Goal: Entertainment & Leisure: Consume media (video, audio)

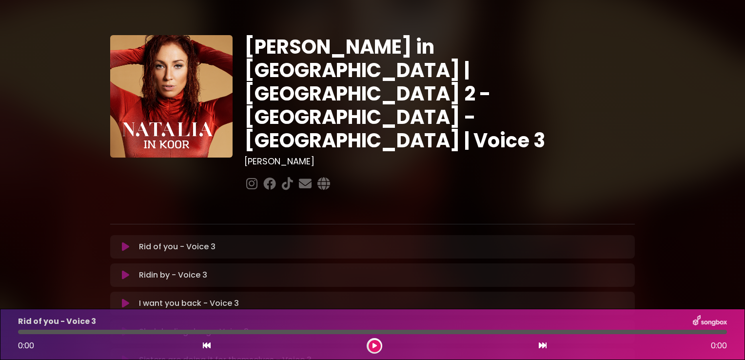
click at [373, 341] on button at bounding box center [374, 346] width 12 height 12
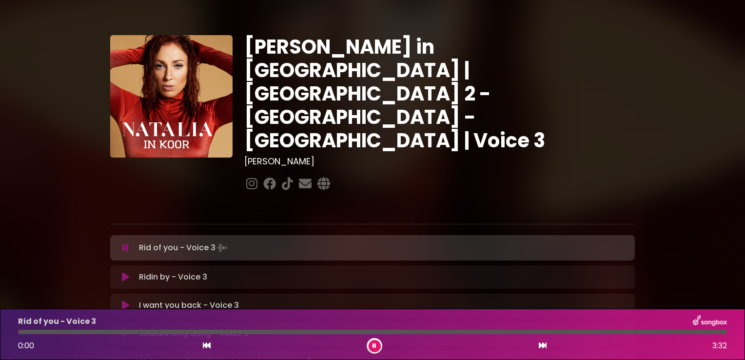
drag, startPoint x: 98, startPoint y: 329, endPoint x: 10, endPoint y: 329, distance: 88.2
click at [10, 329] on div "Rid of you - Voice 3 0:00 3:32" at bounding box center [372, 333] width 745 height 51
click at [378, 346] on button at bounding box center [374, 346] width 12 height 12
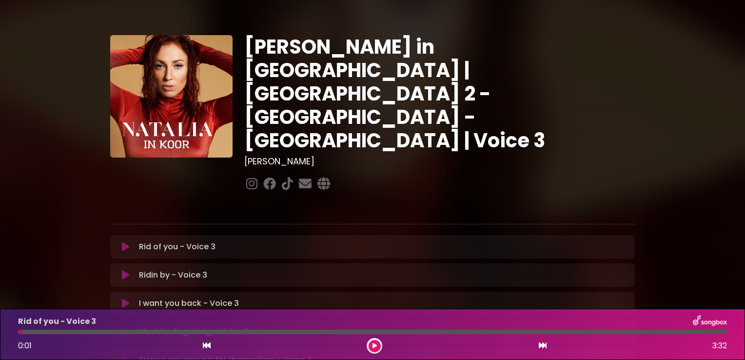
drag, startPoint x: 19, startPoint y: 331, endPoint x: 2, endPoint y: 331, distance: 17.5
click at [2, 331] on div "Rid of you - Voice 3 0:01 3:32" at bounding box center [372, 333] width 745 height 51
click at [127, 270] on icon at bounding box center [125, 275] width 7 height 10
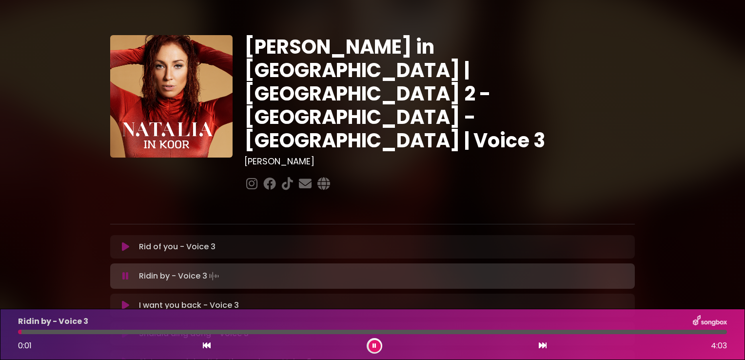
click at [374, 345] on icon at bounding box center [374, 346] width 4 height 6
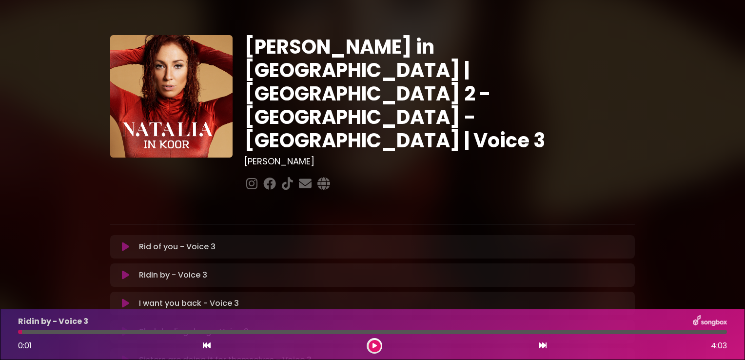
click at [206, 344] on icon at bounding box center [207, 345] width 8 height 8
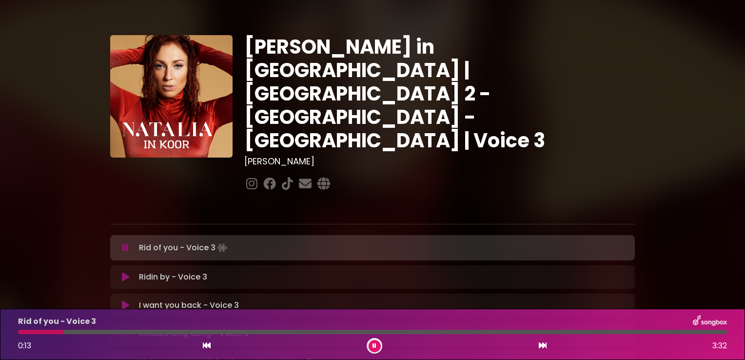
click at [369, 350] on button at bounding box center [374, 346] width 12 height 12
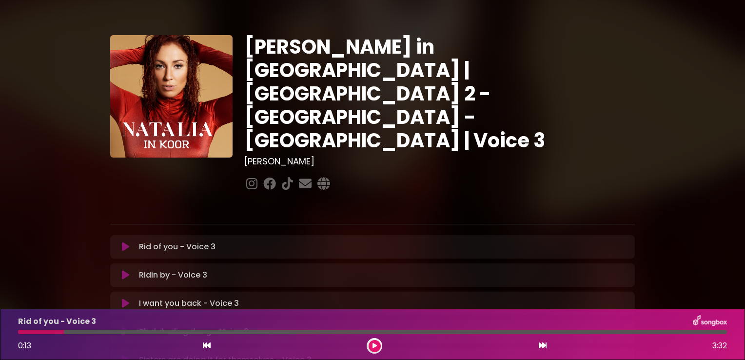
click at [126, 270] on icon at bounding box center [125, 275] width 7 height 10
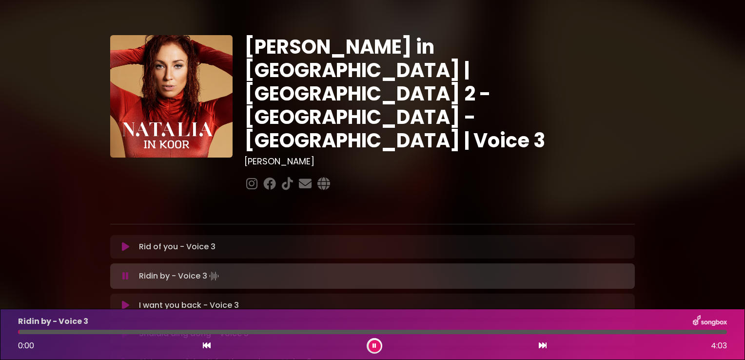
click at [373, 346] on icon at bounding box center [374, 346] width 4 height 6
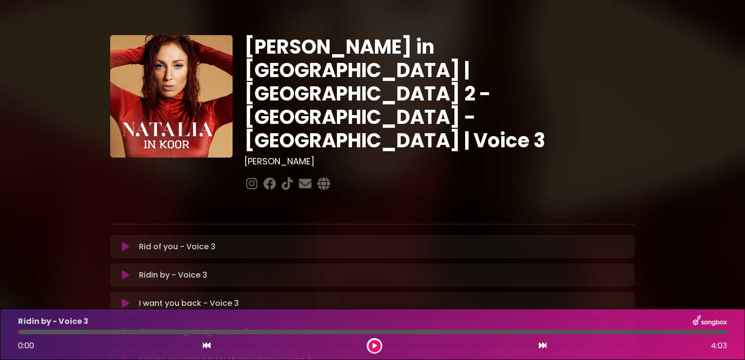
click at [203, 346] on icon at bounding box center [207, 345] width 8 height 8
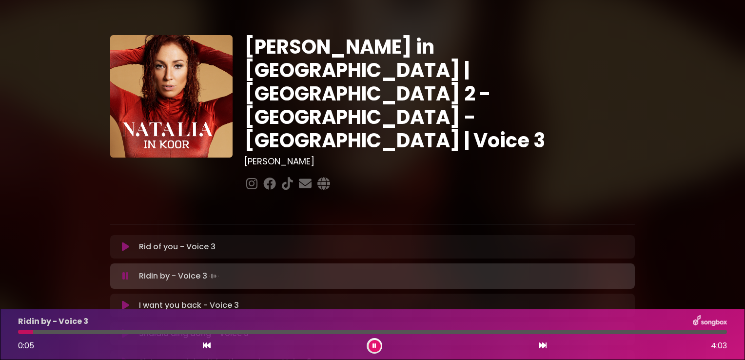
click at [542, 344] on icon at bounding box center [542, 345] width 8 height 8
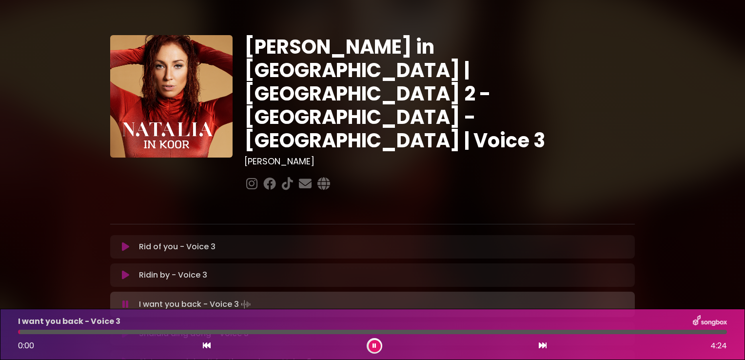
click at [373, 346] on icon at bounding box center [374, 346] width 4 height 6
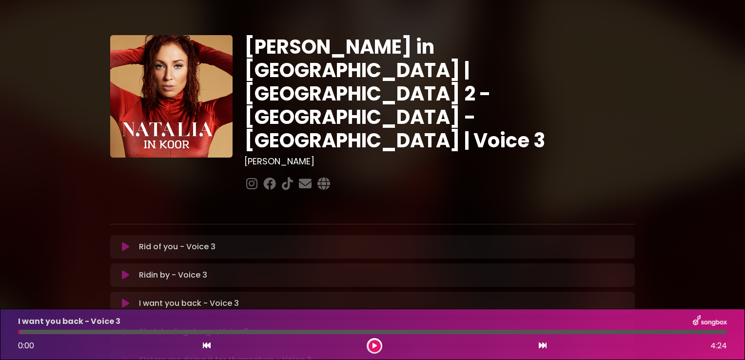
click at [205, 345] on icon at bounding box center [207, 345] width 8 height 8
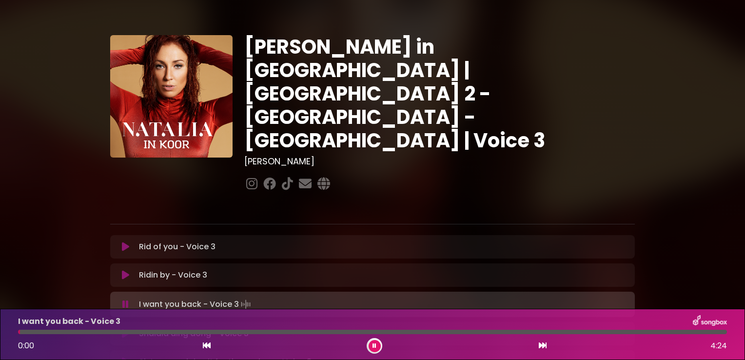
click at [543, 344] on icon at bounding box center [542, 345] width 8 height 8
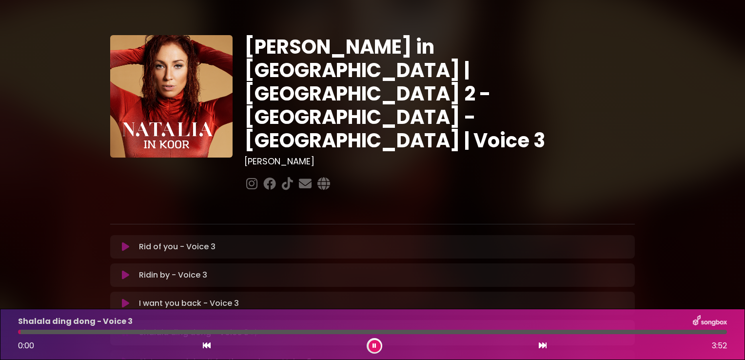
click at [373, 345] on icon at bounding box center [374, 346] width 4 height 6
click at [203, 348] on icon at bounding box center [207, 345] width 8 height 8
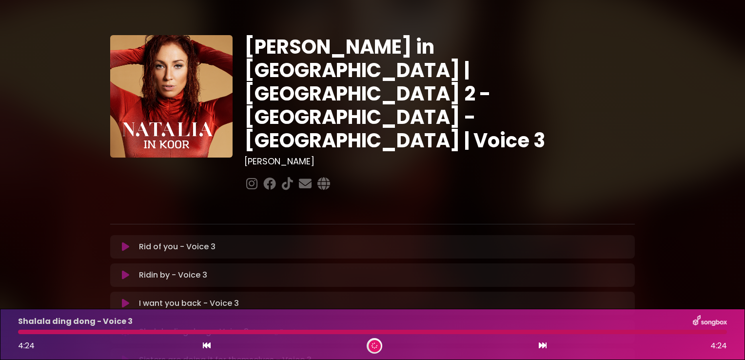
click at [541, 347] on icon at bounding box center [542, 345] width 8 height 8
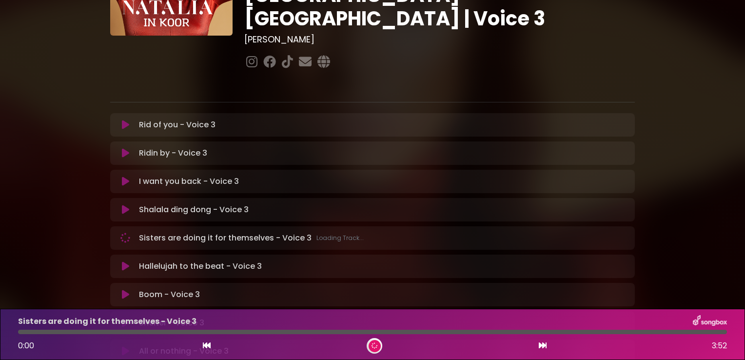
scroll to position [146, 0]
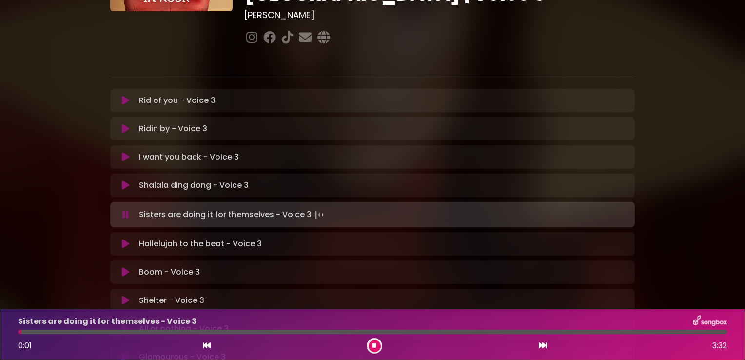
click at [372, 344] on icon at bounding box center [374, 346] width 4 height 6
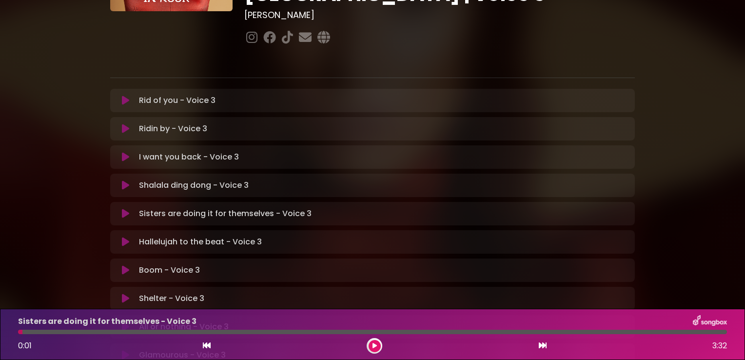
click at [205, 347] on icon at bounding box center [207, 345] width 8 height 8
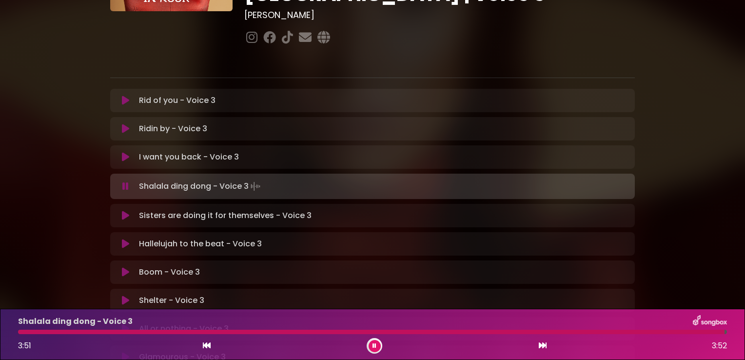
click at [544, 344] on icon at bounding box center [542, 345] width 8 height 8
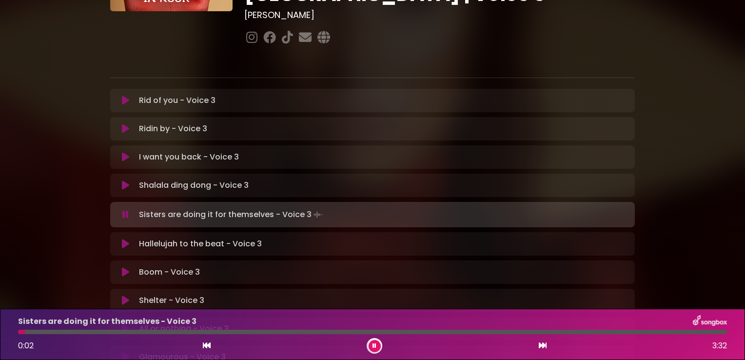
click at [540, 345] on icon at bounding box center [542, 345] width 8 height 8
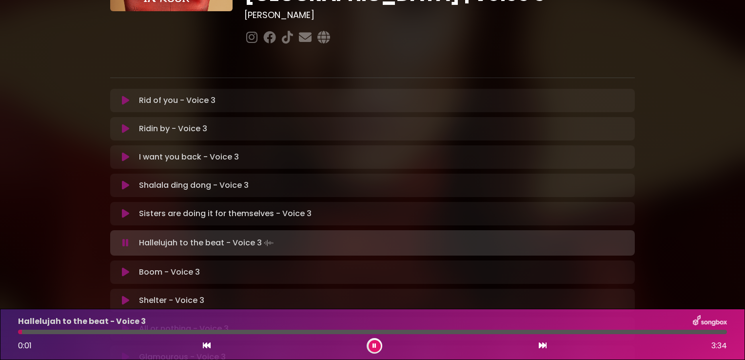
click at [375, 344] on icon at bounding box center [374, 346] width 4 height 6
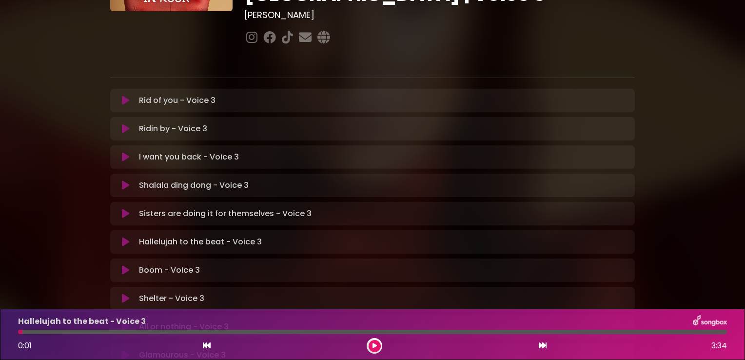
click at [205, 344] on icon at bounding box center [207, 345] width 8 height 8
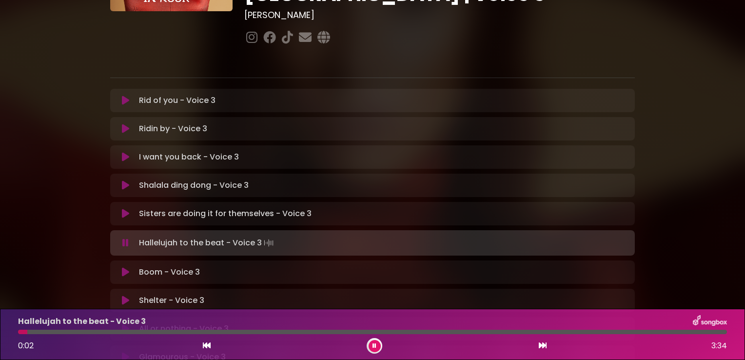
click at [539, 342] on icon at bounding box center [542, 345] width 8 height 8
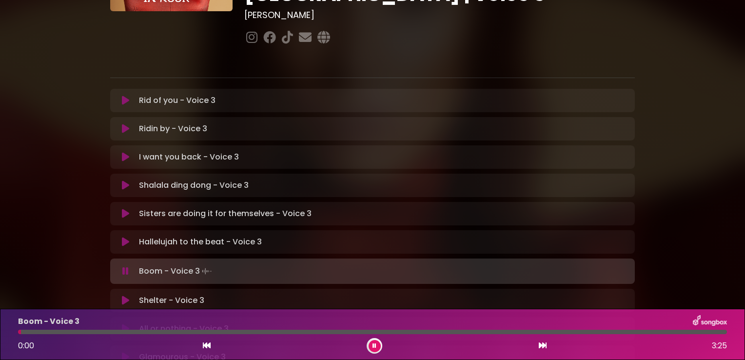
click at [374, 344] on icon at bounding box center [374, 346] width 4 height 6
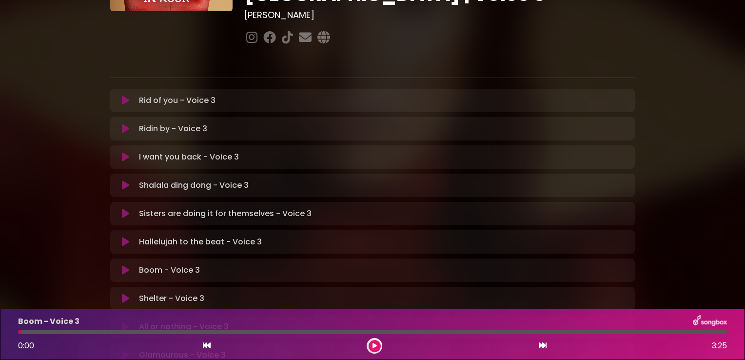
click at [209, 343] on icon at bounding box center [207, 345] width 8 height 8
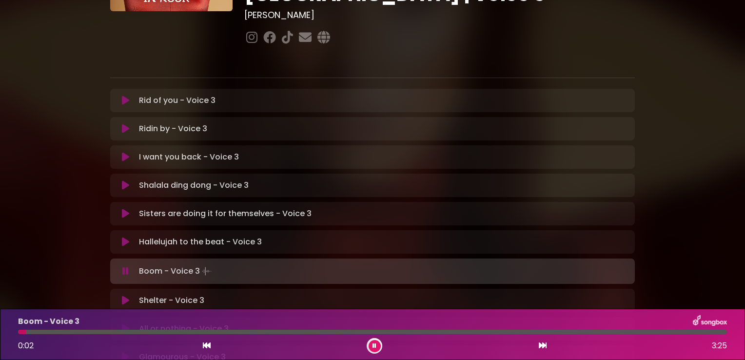
click at [372, 345] on button at bounding box center [374, 346] width 12 height 12
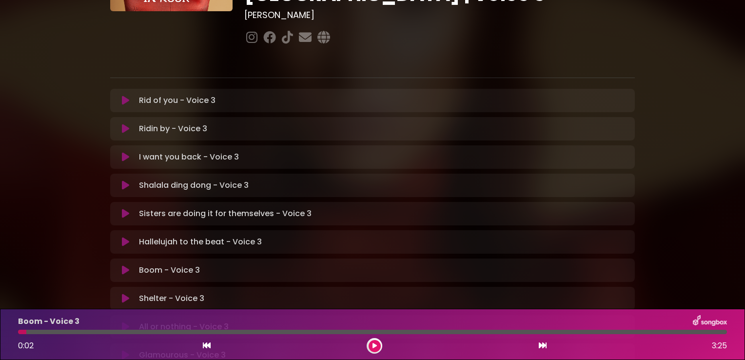
click at [543, 348] on icon at bounding box center [542, 345] width 8 height 8
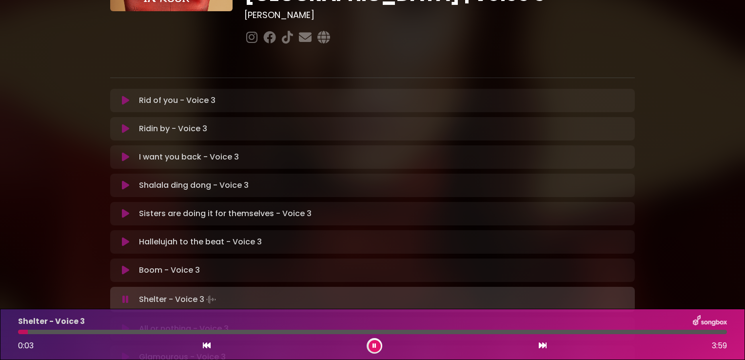
click at [374, 346] on icon at bounding box center [374, 346] width 4 height 6
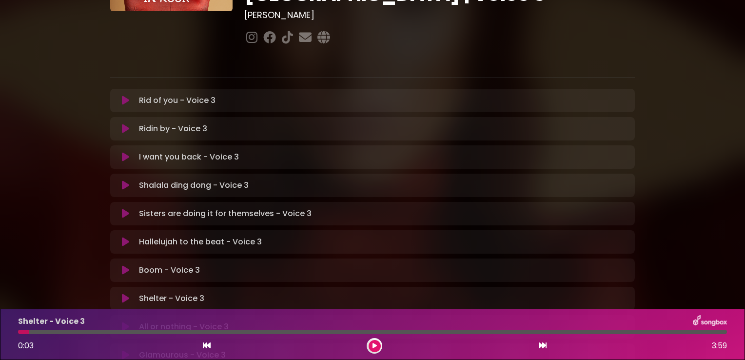
click at [205, 344] on icon at bounding box center [207, 345] width 8 height 8
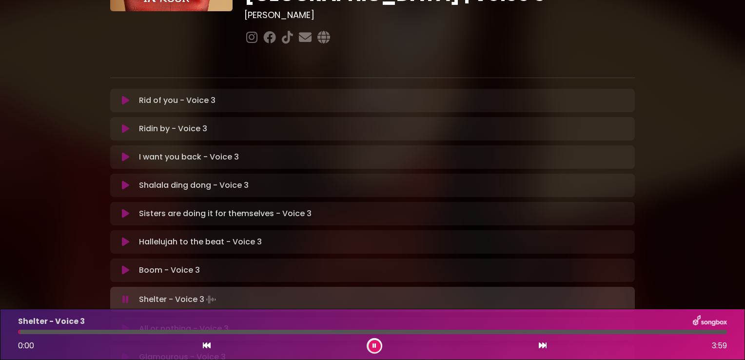
click at [544, 346] on icon at bounding box center [542, 345] width 8 height 8
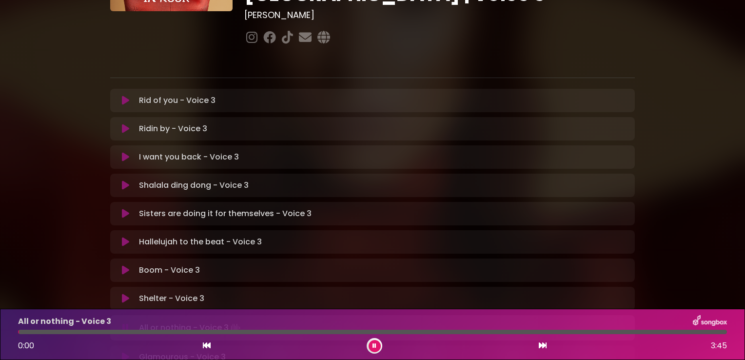
click at [374, 345] on icon at bounding box center [374, 345] width 5 height 6
click at [208, 346] on icon at bounding box center [207, 345] width 8 height 8
click at [375, 346] on icon at bounding box center [374, 346] width 4 height 6
click at [546, 346] on icon at bounding box center [542, 345] width 8 height 8
click at [375, 344] on icon at bounding box center [374, 346] width 4 height 6
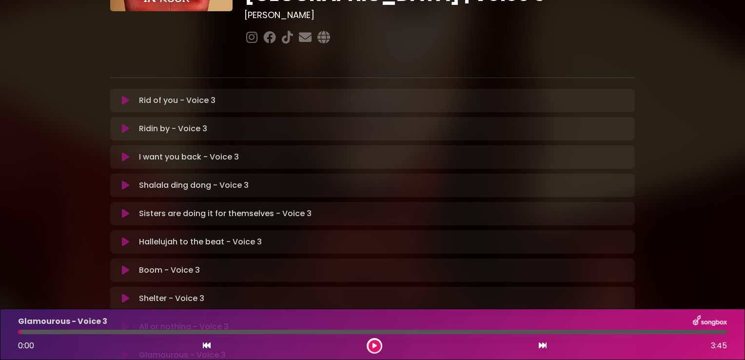
click at [203, 347] on icon at bounding box center [207, 345] width 8 height 8
click at [541, 343] on icon at bounding box center [542, 345] width 8 height 8
click at [371, 344] on button at bounding box center [374, 346] width 12 height 12
click at [207, 344] on icon at bounding box center [207, 345] width 8 height 8
click at [547, 347] on div "0:02 4:03" at bounding box center [372, 346] width 720 height 16
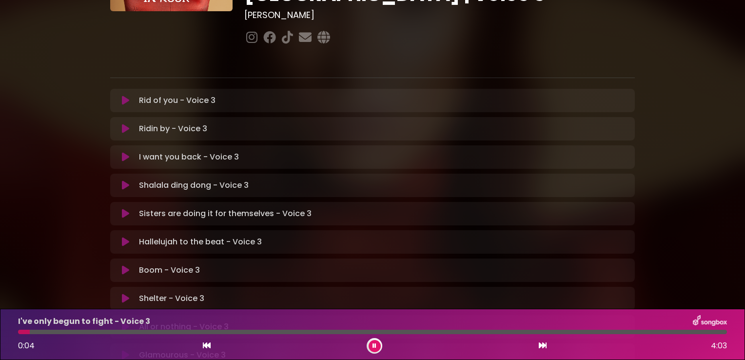
click at [545, 345] on icon at bounding box center [542, 345] width 8 height 8
click at [372, 347] on icon at bounding box center [374, 346] width 4 height 6
click at [206, 344] on icon at bounding box center [207, 345] width 8 height 8
drag, startPoint x: 373, startPoint y: 343, endPoint x: 355, endPoint y: 350, distance: 20.1
click at [373, 342] on button at bounding box center [374, 346] width 12 height 12
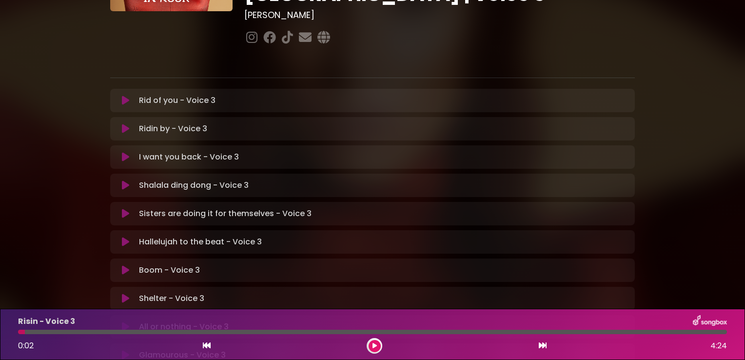
click at [205, 343] on icon at bounding box center [207, 345] width 8 height 8
click at [375, 345] on icon at bounding box center [374, 346] width 4 height 6
click at [544, 346] on icon at bounding box center [542, 345] width 8 height 8
